Goal: Transaction & Acquisition: Purchase product/service

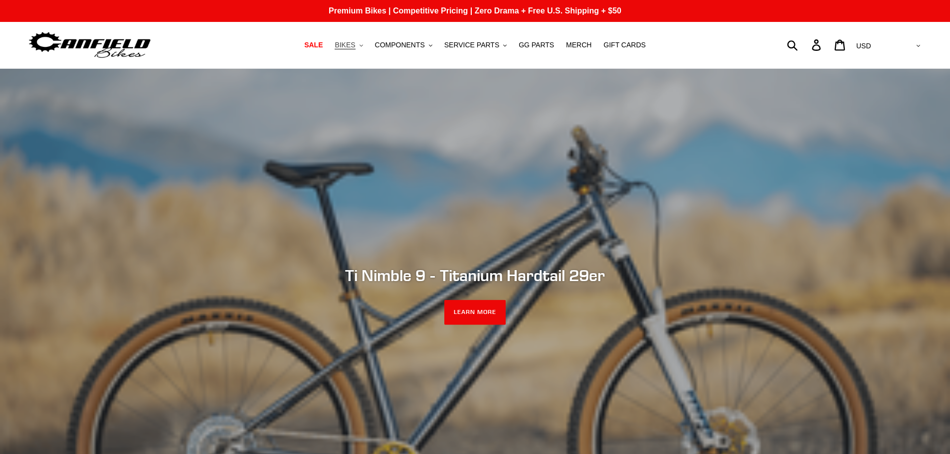
click at [355, 44] on span "BIKES" at bounding box center [345, 45] width 20 height 8
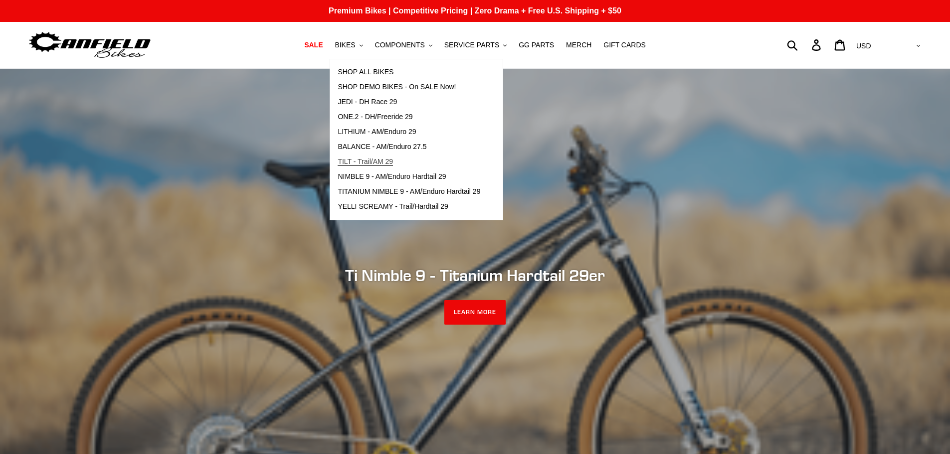
click at [369, 161] on span "TILT - Trail/AM 29" at bounding box center [365, 162] width 55 height 8
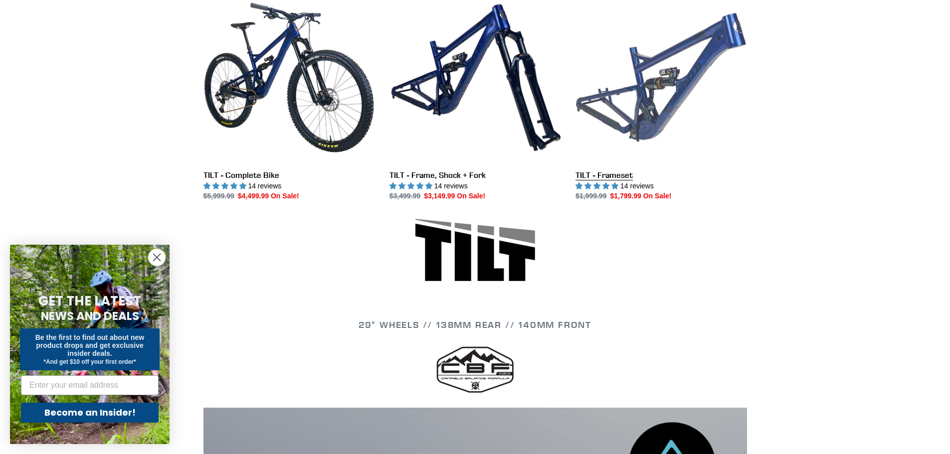
scroll to position [299, 0]
click at [597, 174] on link "TILT - Frameset" at bounding box center [660, 98] width 171 height 210
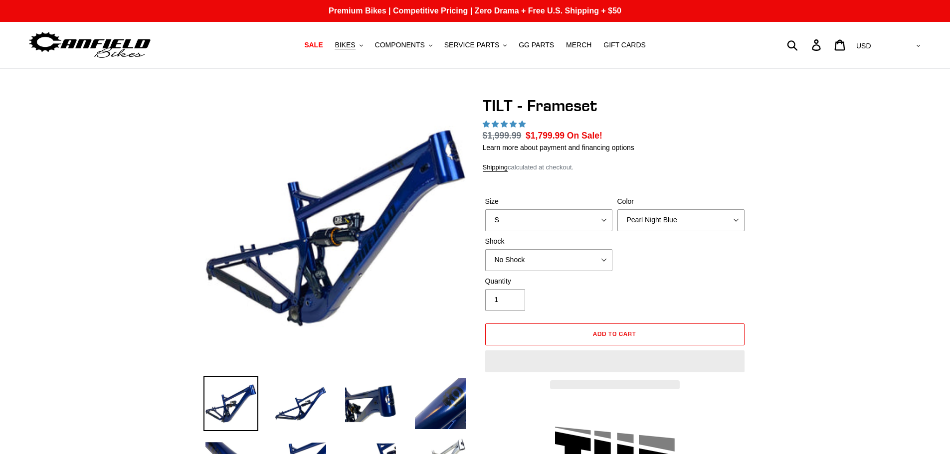
select select "highest-rating"
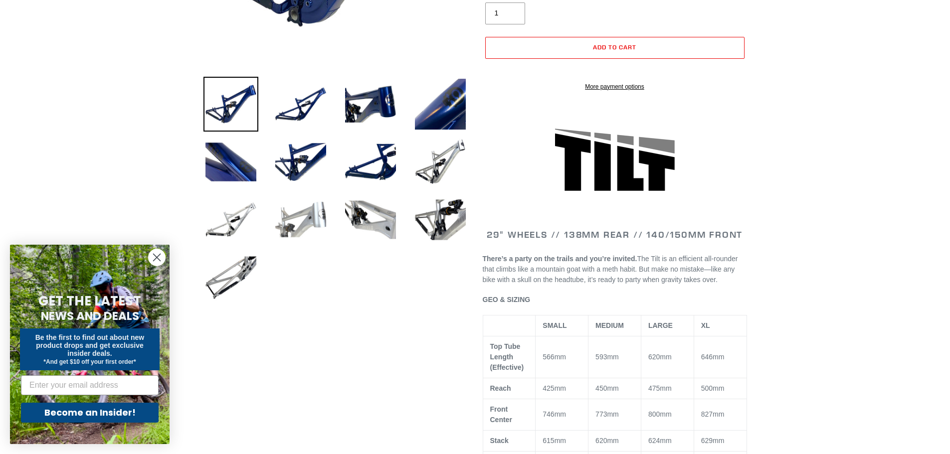
scroll to position [299, 0]
click at [309, 217] on img at bounding box center [300, 220] width 55 height 55
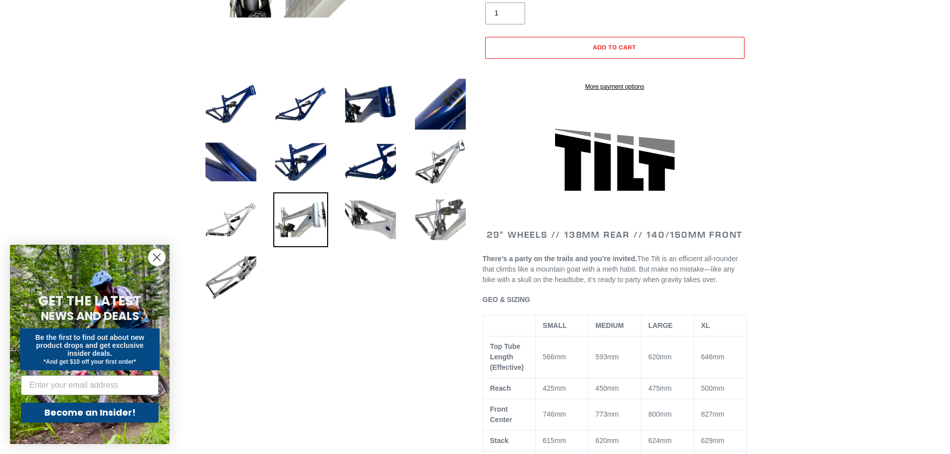
scroll to position [300, 0]
click at [446, 219] on img at bounding box center [440, 219] width 55 height 55
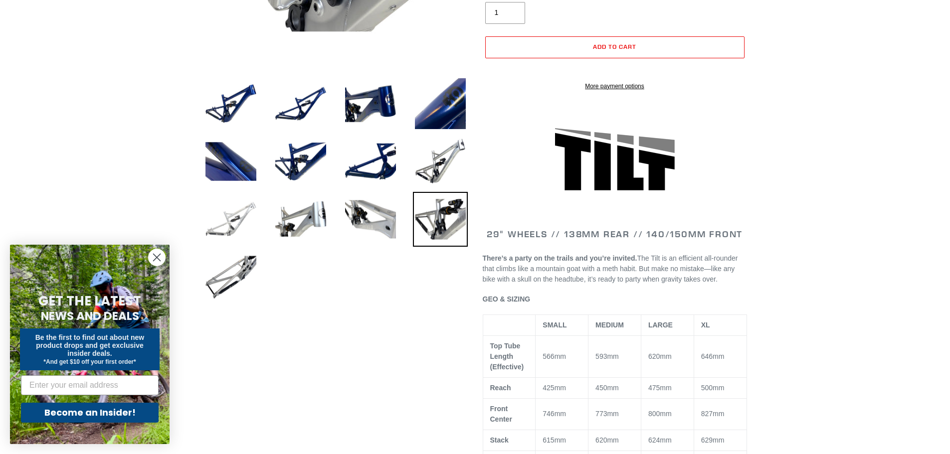
click at [241, 224] on img at bounding box center [230, 219] width 55 height 55
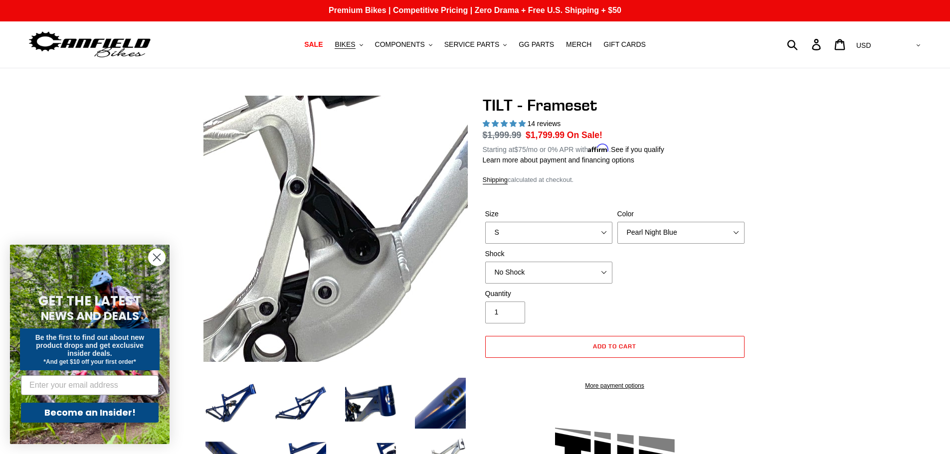
scroll to position [0, 0]
